Goal: Task Accomplishment & Management: Use online tool/utility

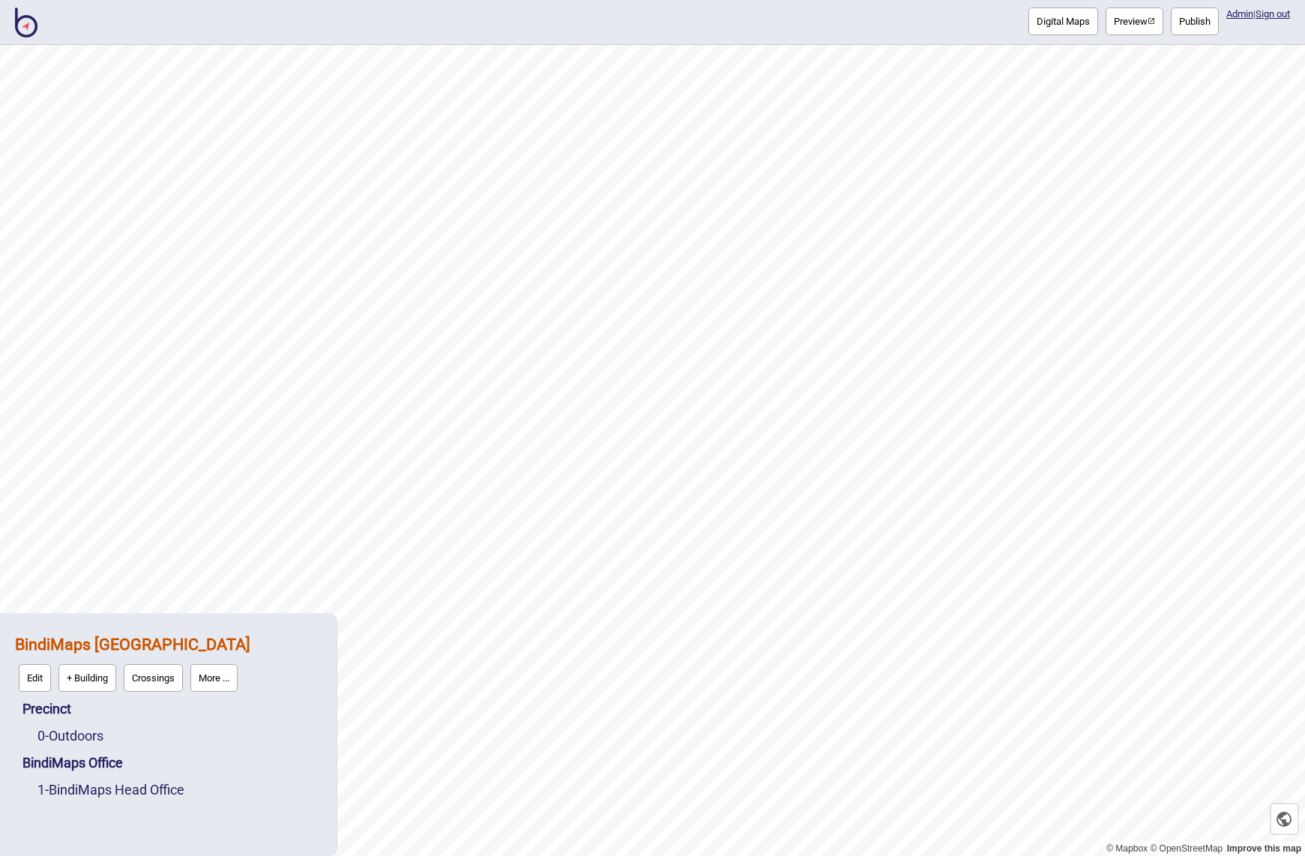
click at [20, 26] on img at bounding box center [26, 22] width 22 height 30
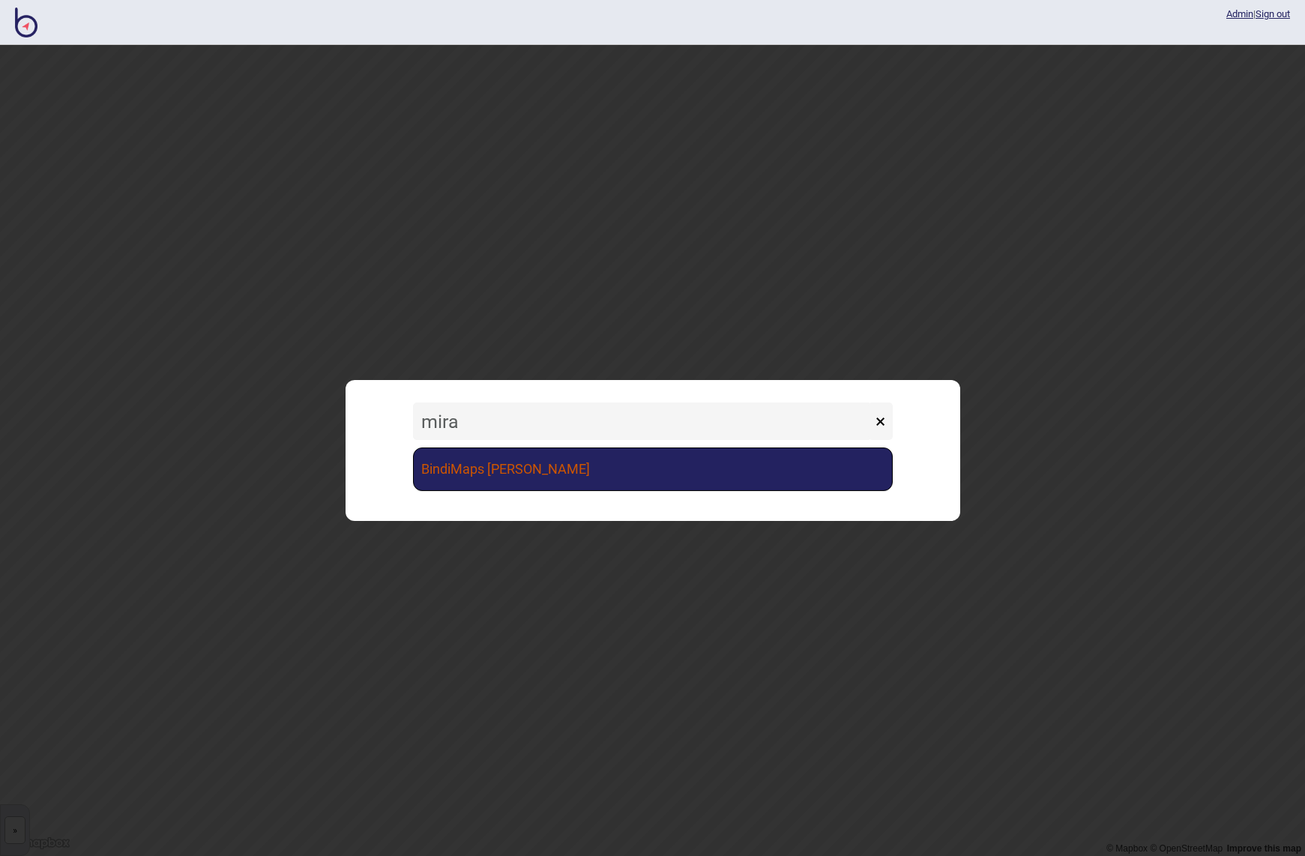
type input "mira"
click at [504, 472] on link "BindiMaps [PERSON_NAME]" at bounding box center [653, 469] width 480 height 43
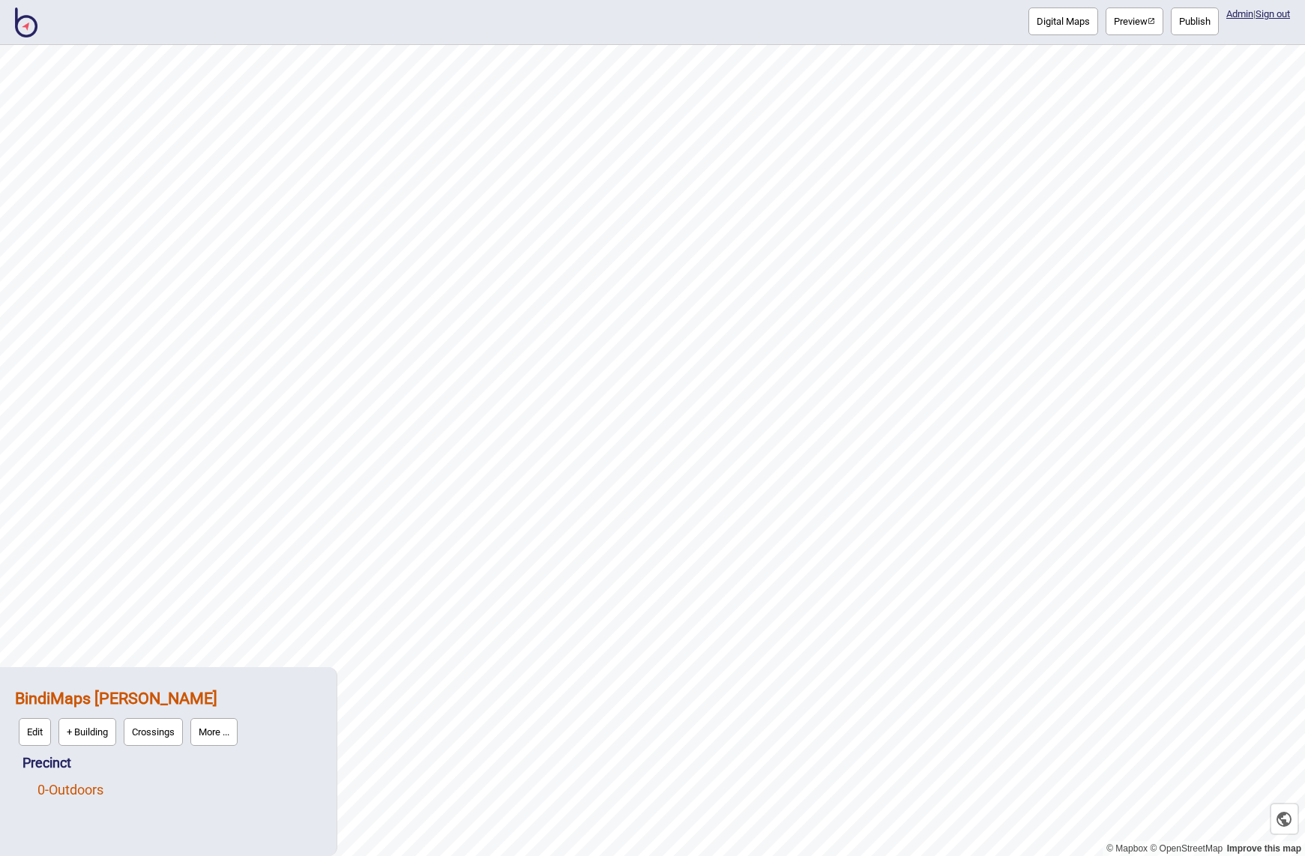
click at [76, 792] on link "0 - Outdoors" at bounding box center [70, 790] width 66 height 16
click at [249, 788] on button "More ..." at bounding box center [252, 786] width 47 height 28
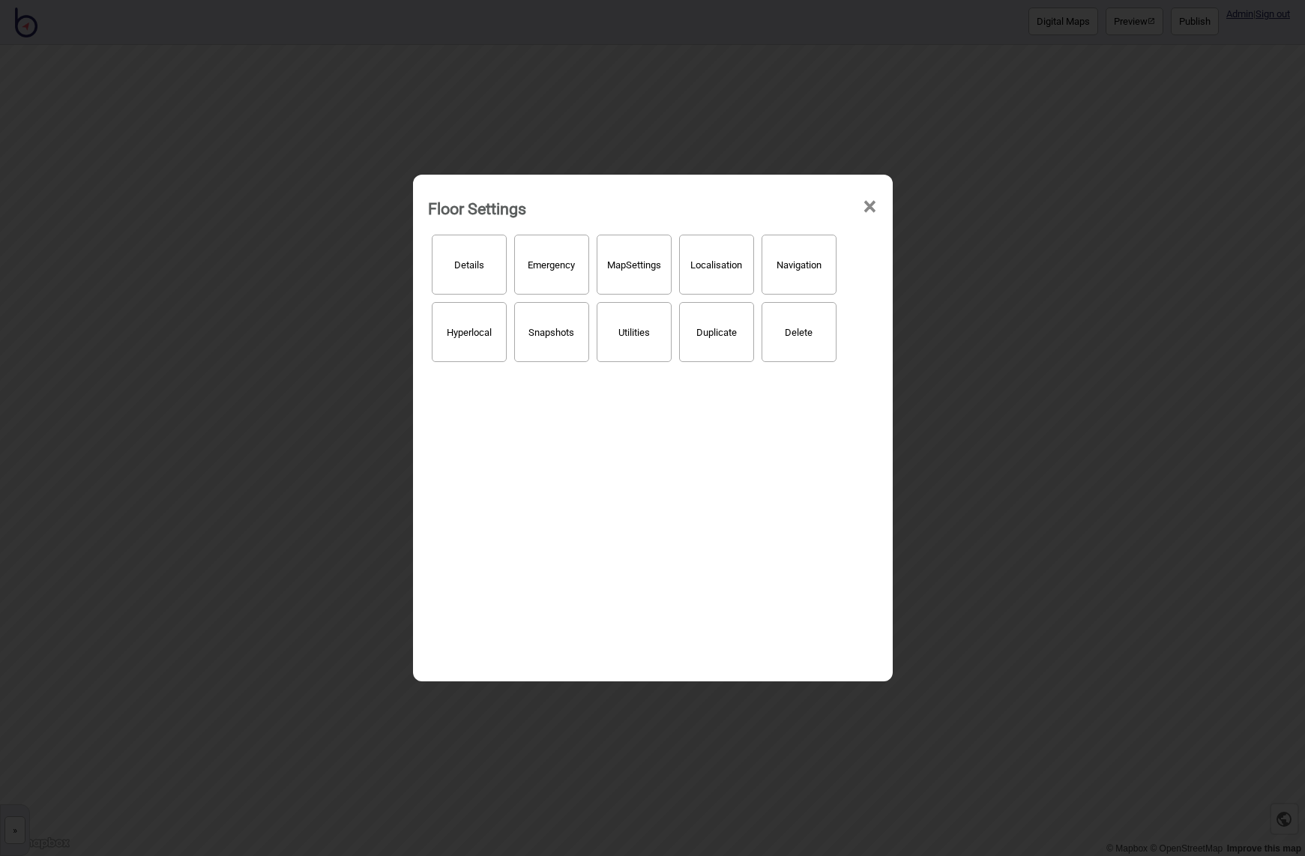
click at [716, 265] on button "Localisation" at bounding box center [716, 265] width 75 height 60
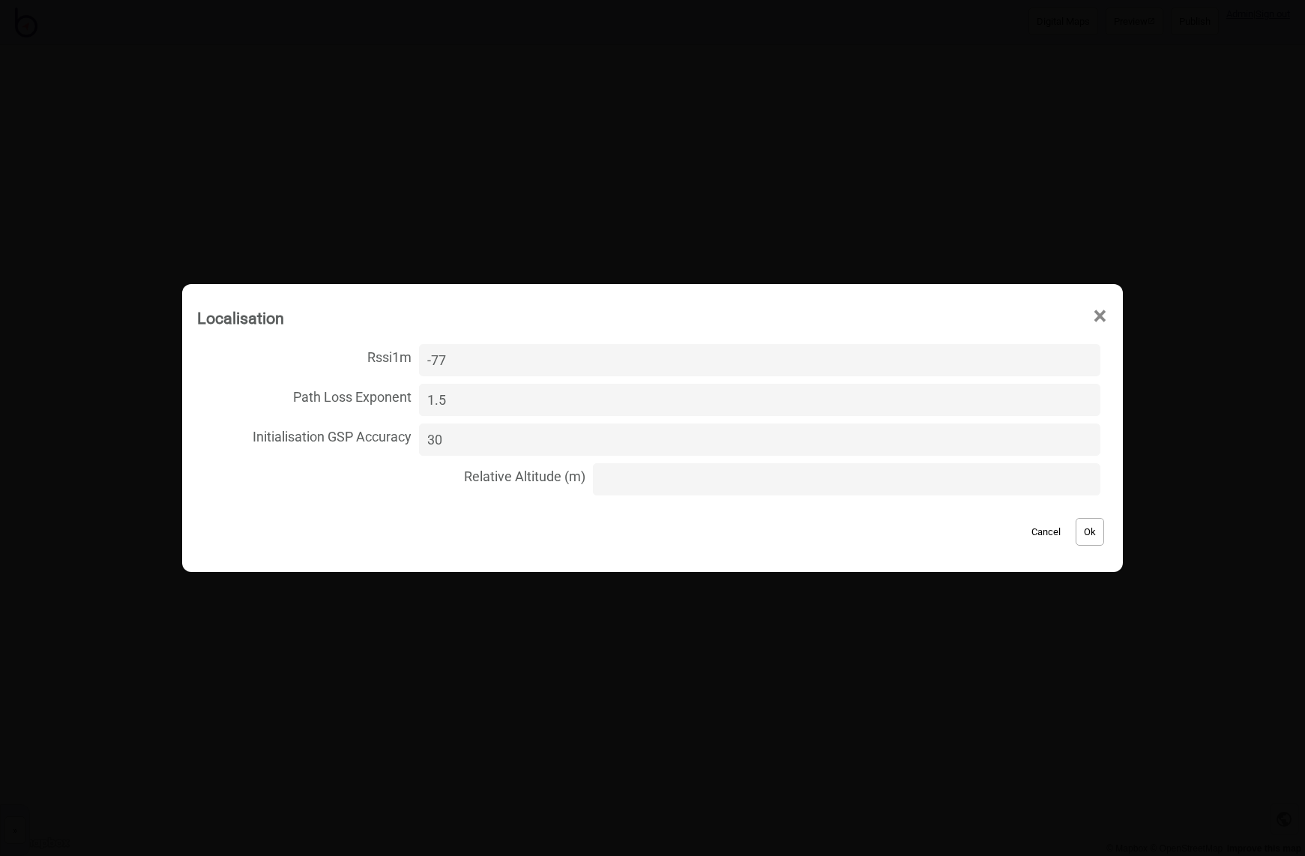
click at [1092, 315] on span "×" at bounding box center [1100, 316] width 16 height 49
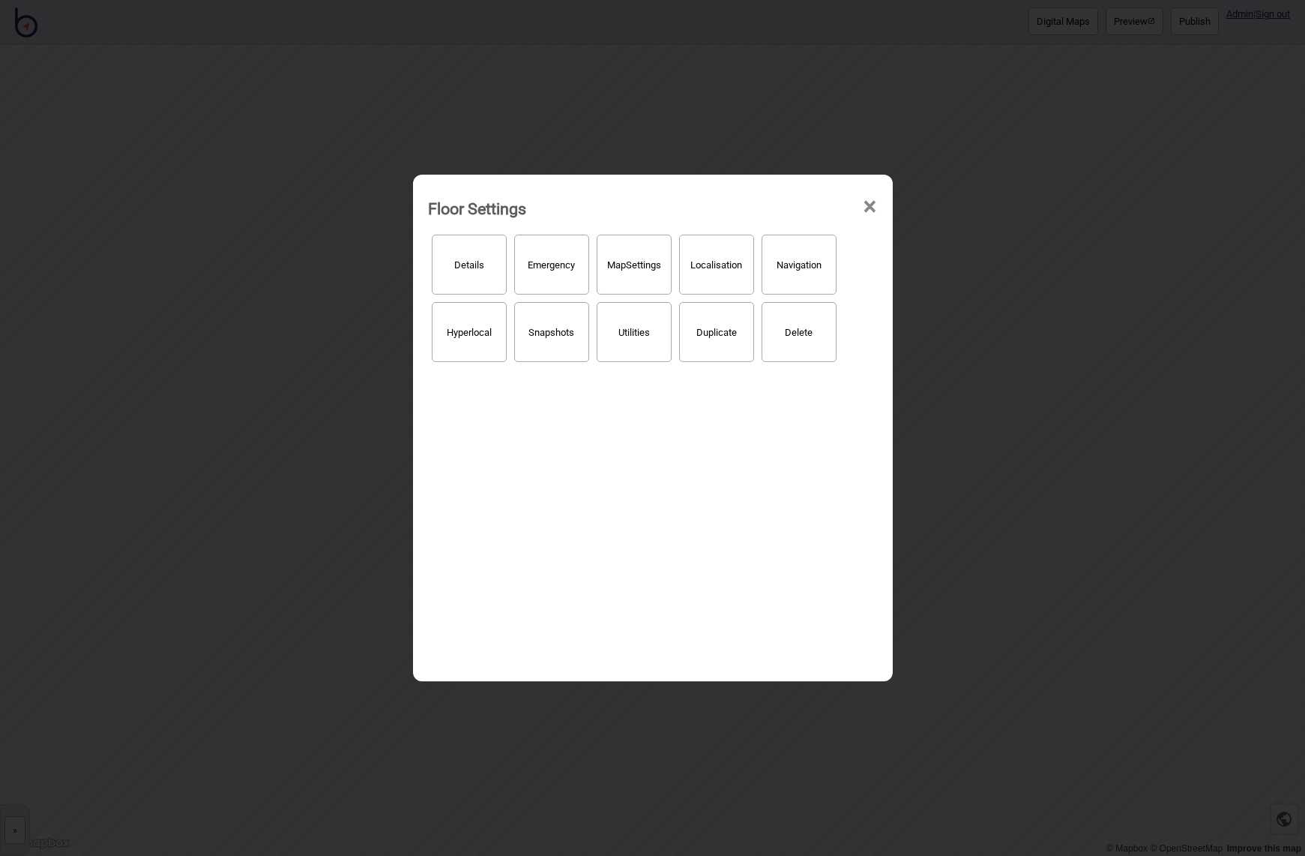
click at [867, 205] on span "×" at bounding box center [870, 206] width 16 height 49
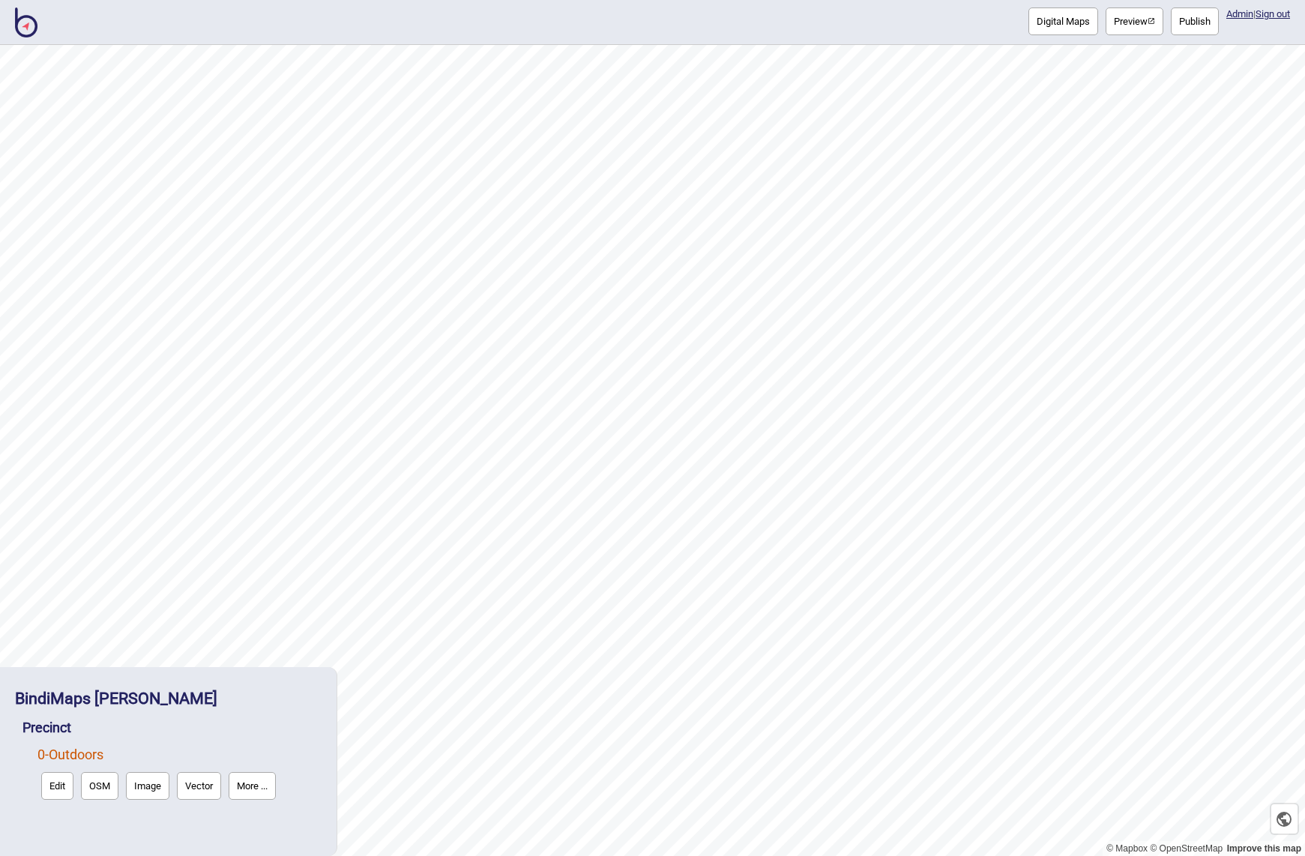
click at [1186, 17] on button "Publish" at bounding box center [1195, 21] width 48 height 28
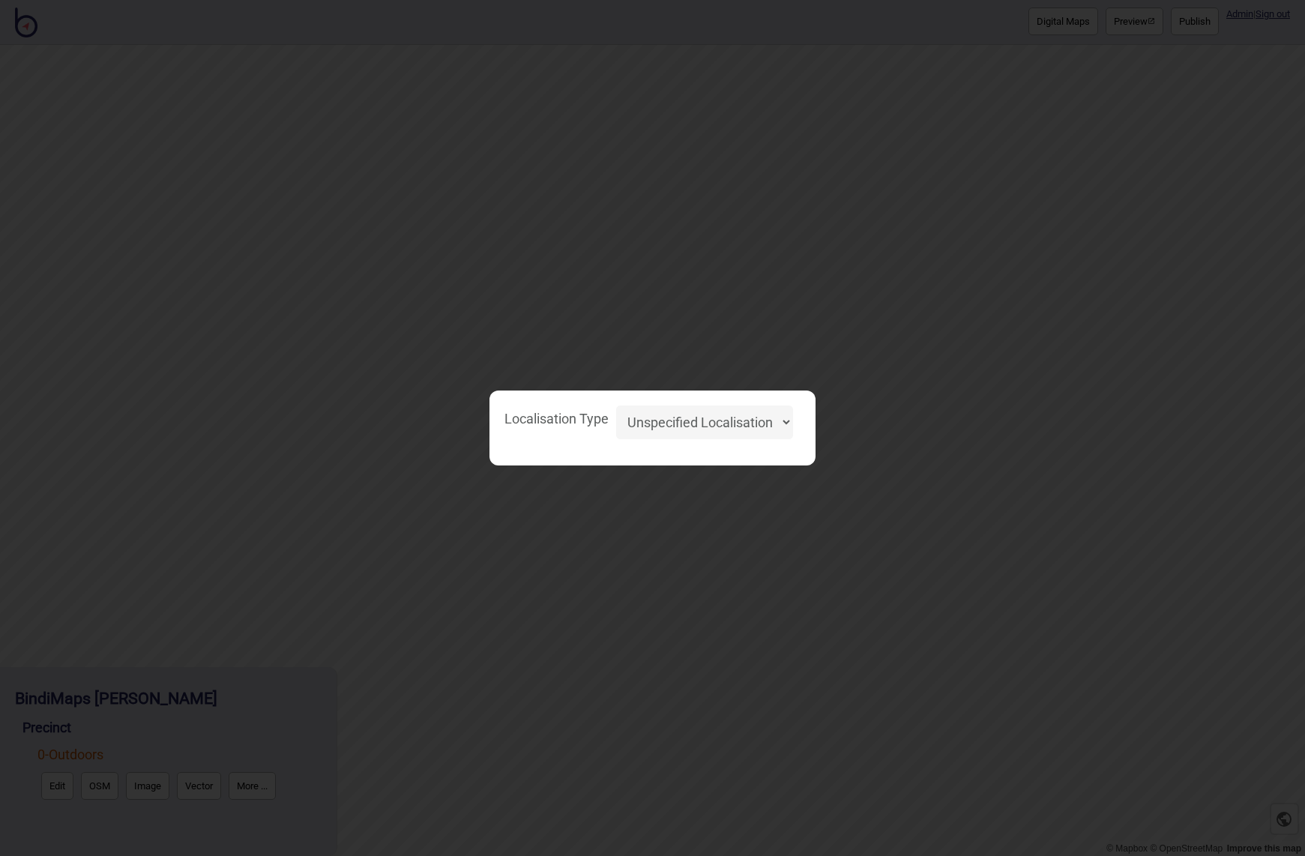
click at [750, 422] on select "Unspecified Localisation Beacons Hyperlocal None" at bounding box center [704, 423] width 177 height 34
select select "Unspecified"
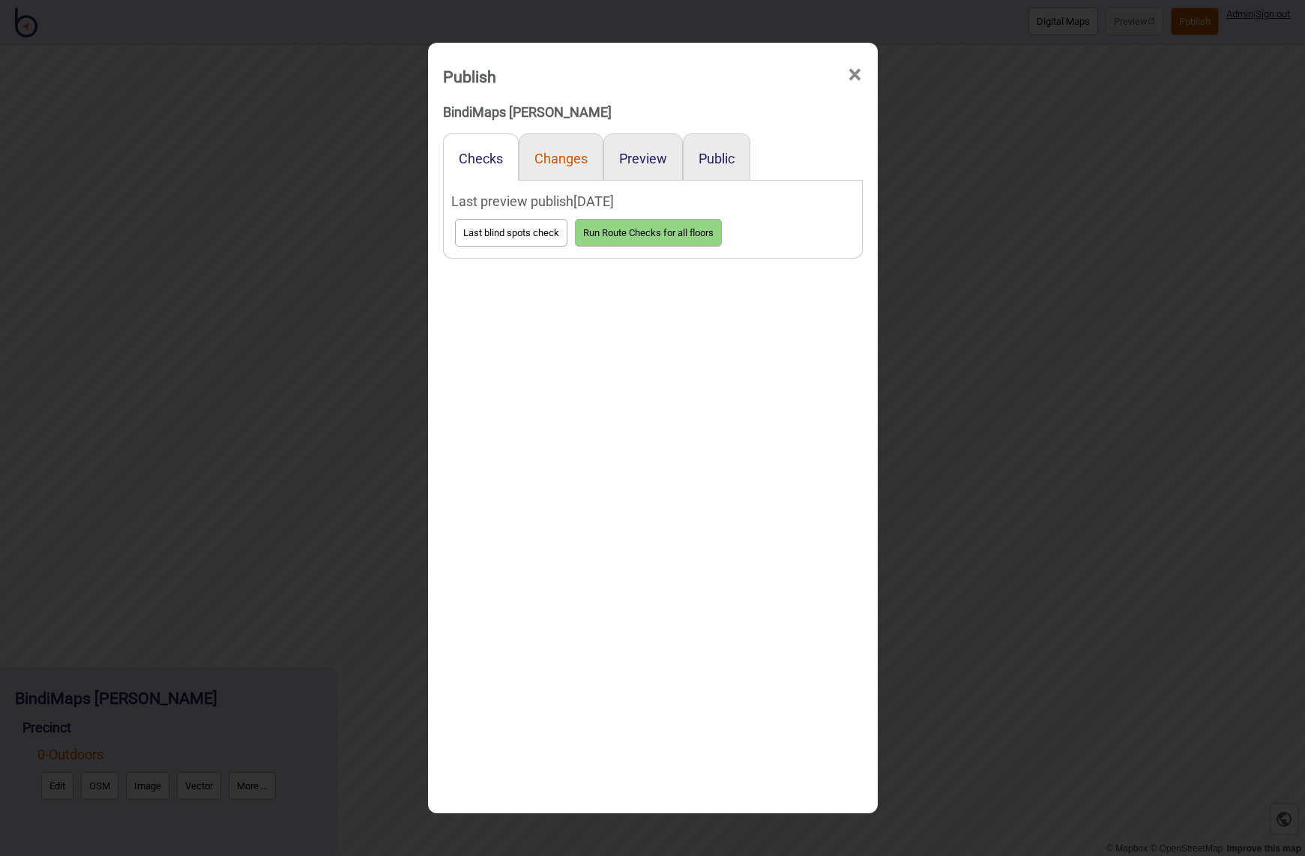
click at [567, 162] on button "Changes" at bounding box center [560, 159] width 53 height 16
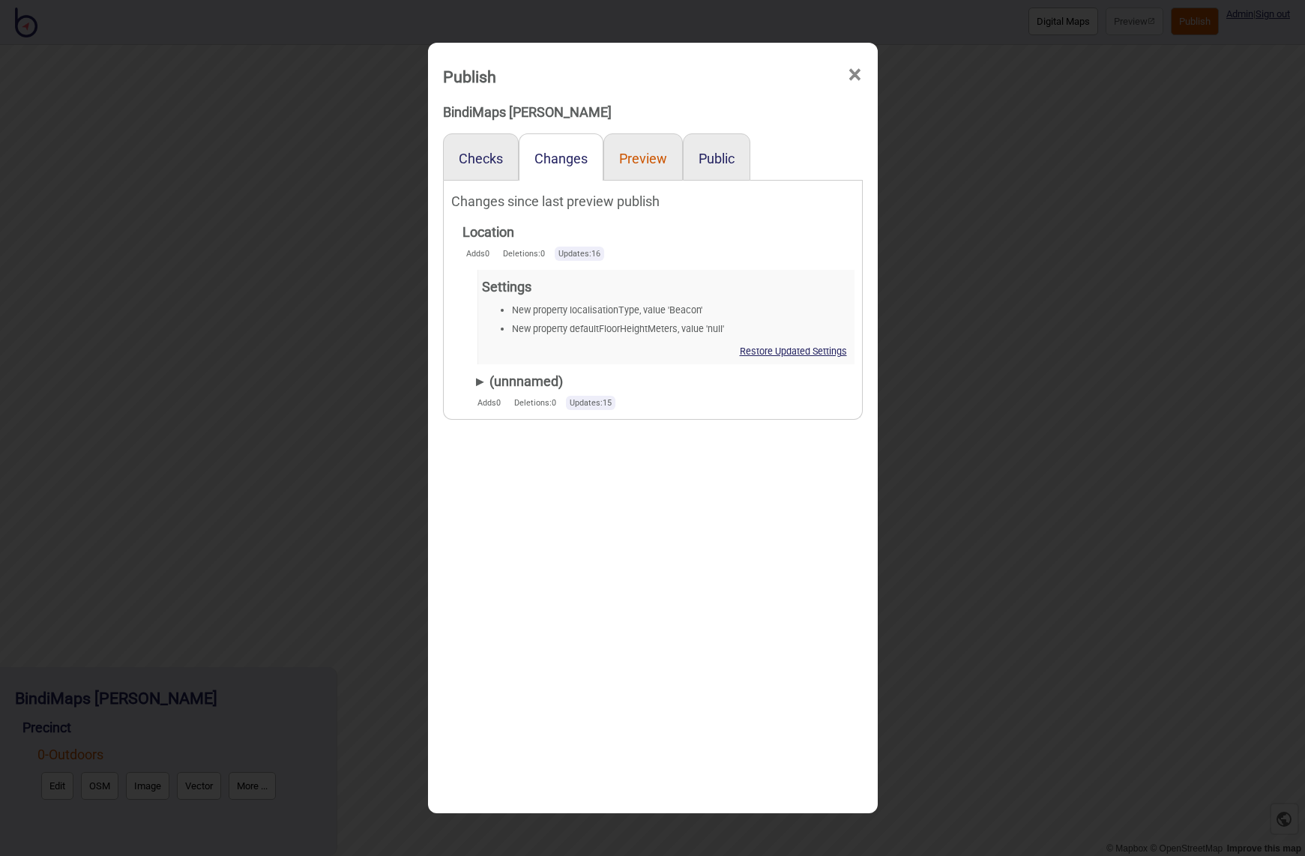
click at [622, 160] on button "Preview" at bounding box center [643, 159] width 48 height 16
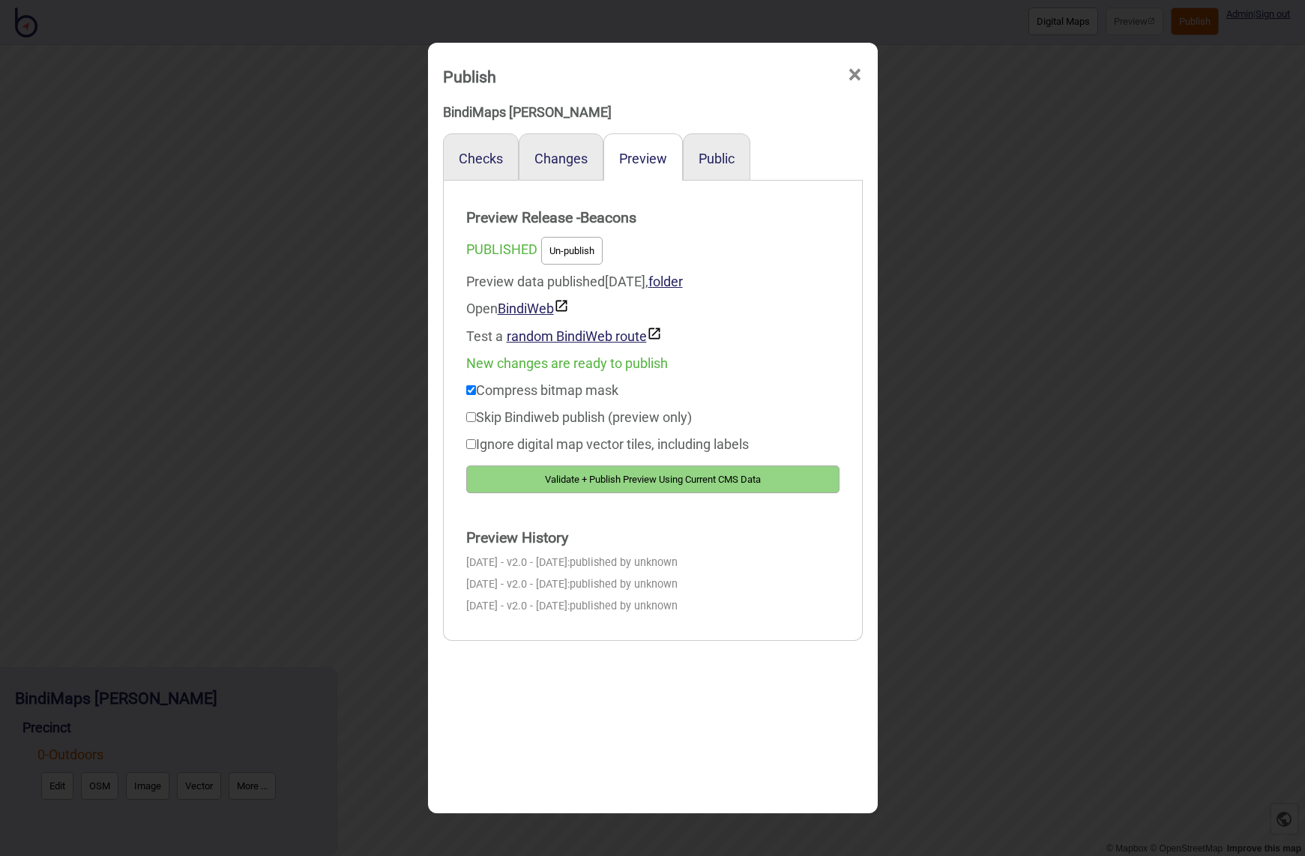
click at [621, 480] on button "Validate + Publish Preview Using Current CMS Data" at bounding box center [652, 479] width 373 height 28
